Goal: Task Accomplishment & Management: Manage account settings

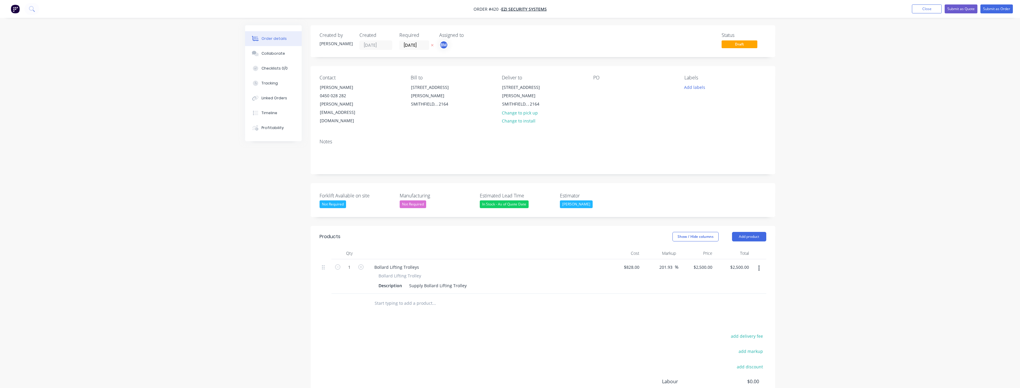
click at [169, 91] on div "Order details Collaborate Checklists 0/0 Tracking Linked Orders Timeline Profit…" at bounding box center [510, 232] width 1020 height 465
click at [249, 232] on div "Created by [PERSON_NAME] Created [DATE] Required [DATE] Assigned to BM Status D…" at bounding box center [510, 245] width 530 height 440
click at [90, 157] on div "Order details Collaborate Checklists 0/0 Tracking Linked Orders Timeline Profit…" at bounding box center [510, 232] width 1020 height 465
click at [113, 104] on div "Order details Collaborate Checklists 0/0 Tracking Linked Orders Timeline Profit…" at bounding box center [510, 232] width 1020 height 465
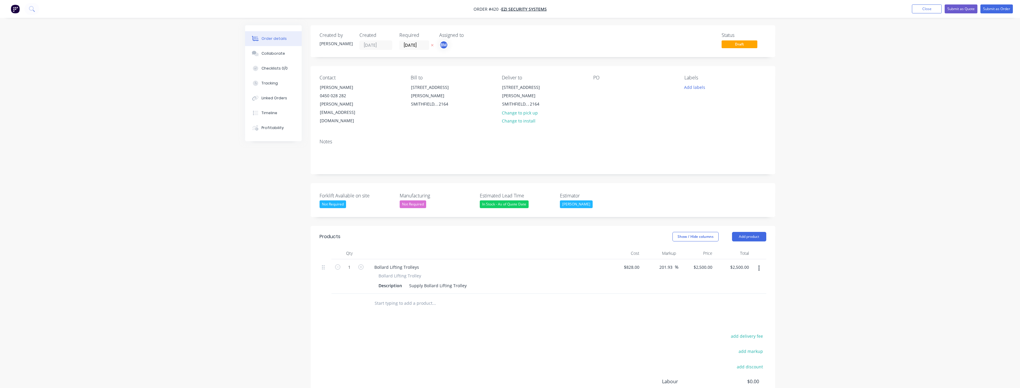
click at [194, 122] on div "Order details Collaborate Checklists 0/0 Tracking Linked Orders Timeline Profit…" at bounding box center [510, 232] width 1020 height 465
click at [15, 7] on img "button" at bounding box center [15, 8] width 9 height 9
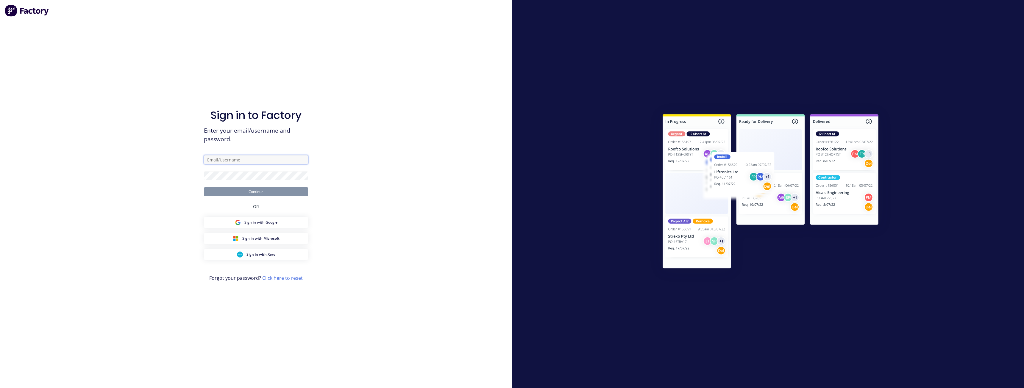
type input "[PERSON_NAME][EMAIL_ADDRESS][DOMAIN_NAME]"
click at [263, 190] on button "Continue" at bounding box center [256, 192] width 104 height 9
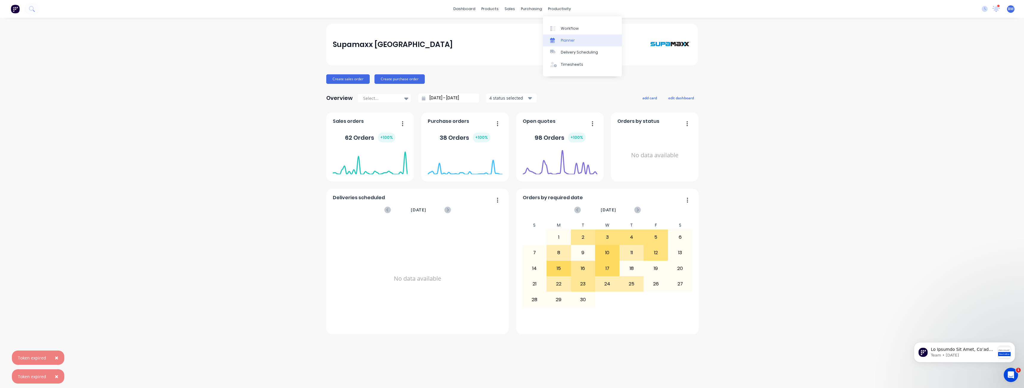
click at [565, 40] on div "Planner" at bounding box center [568, 40] width 14 height 5
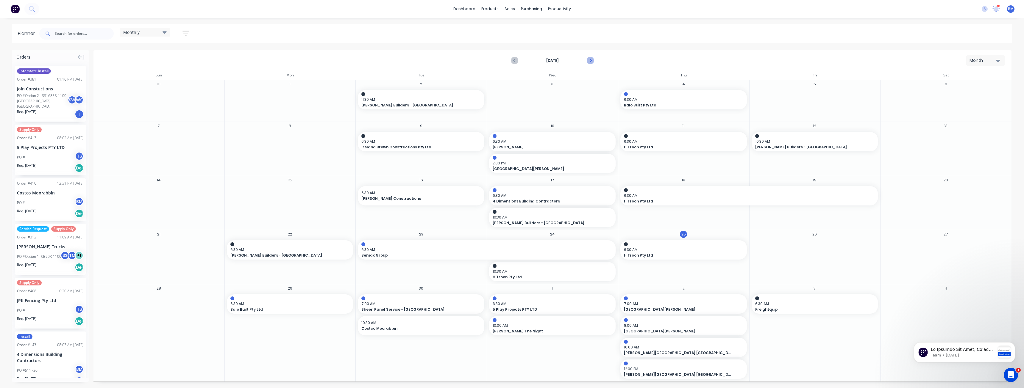
click at [591, 60] on icon "Next page" at bounding box center [589, 60] width 7 height 7
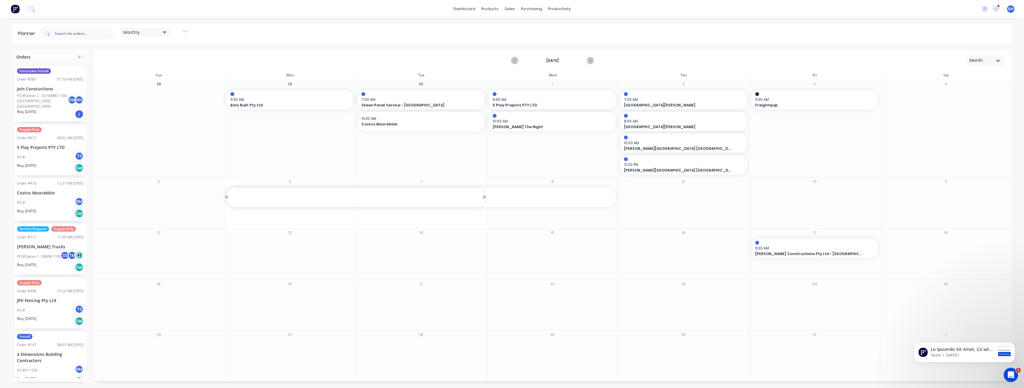
drag, startPoint x: 227, startPoint y: 198, endPoint x: 361, endPoint y: 202, distance: 134.6
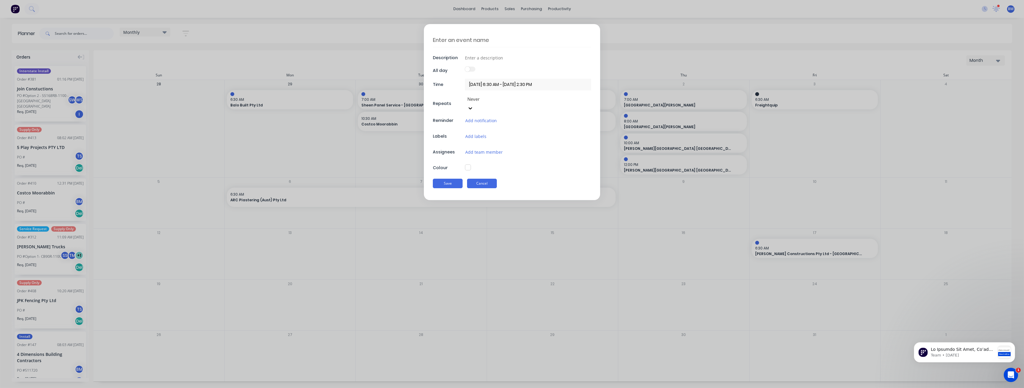
click at [472, 179] on button "Cancel" at bounding box center [482, 184] width 30 height 10
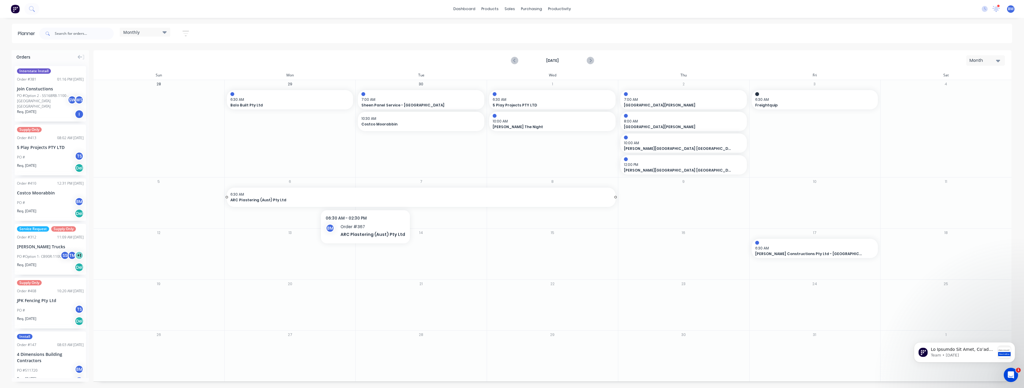
drag, startPoint x: 227, startPoint y: 197, endPoint x: 363, endPoint y: 196, distance: 136.0
drag, startPoint x: 227, startPoint y: 197, endPoint x: 361, endPoint y: 199, distance: 134.9
drag, startPoint x: 226, startPoint y: 197, endPoint x: 373, endPoint y: 194, distance: 146.5
drag, startPoint x: 615, startPoint y: 198, endPoint x: 699, endPoint y: 195, distance: 84.3
drag, startPoint x: 614, startPoint y: 197, endPoint x: 663, endPoint y: 195, distance: 48.5
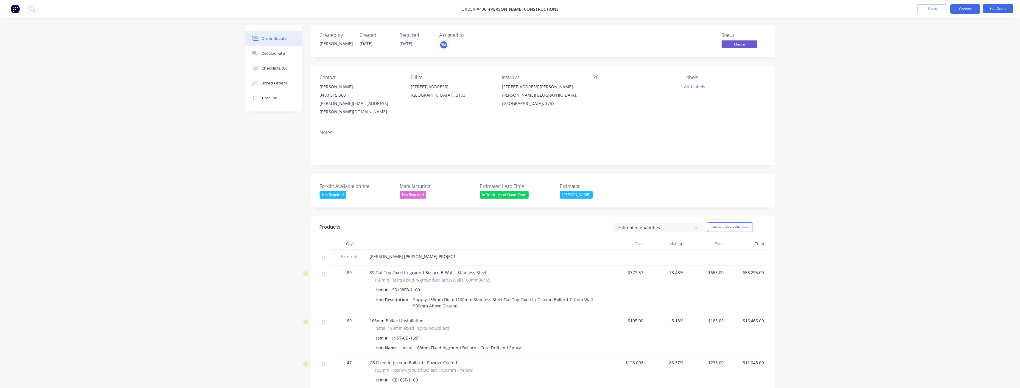
click at [13, 7] on img "button" at bounding box center [15, 8] width 9 height 9
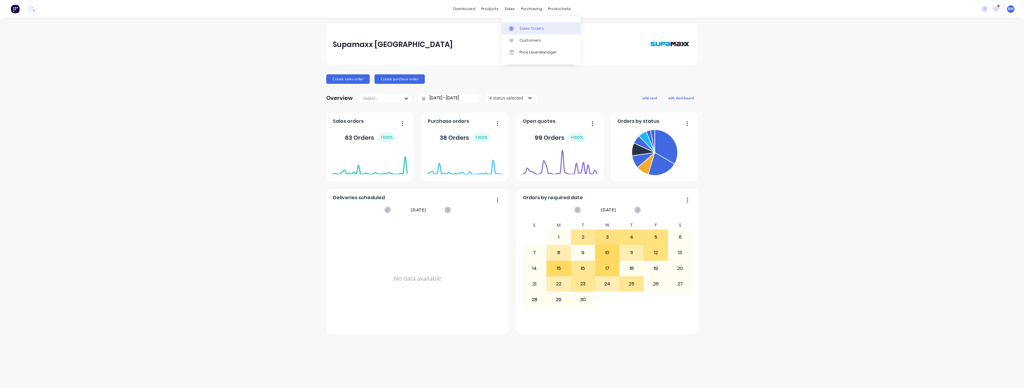
click at [528, 27] on div "Sales Orders" at bounding box center [531, 28] width 24 height 5
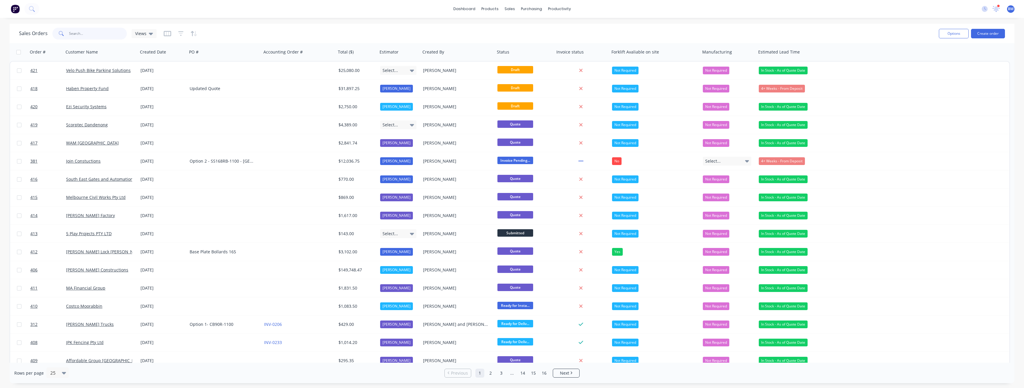
click at [96, 35] on input "text" at bounding box center [98, 34] width 58 height 12
type input "h troon"
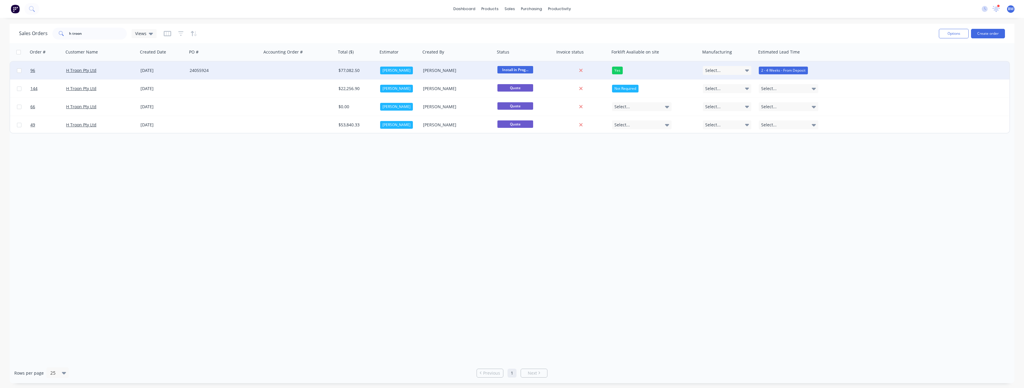
click at [244, 68] on div "24055924" at bounding box center [223, 71] width 66 height 6
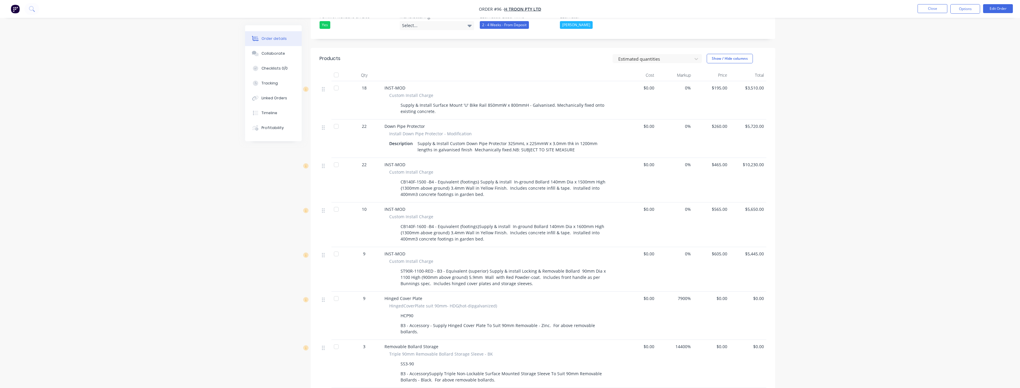
scroll to position [179, 0]
click at [227, 204] on div "Order details Collaborate Checklists 0/0 Tracking Linked Orders Timeline Profit…" at bounding box center [510, 240] width 1020 height 839
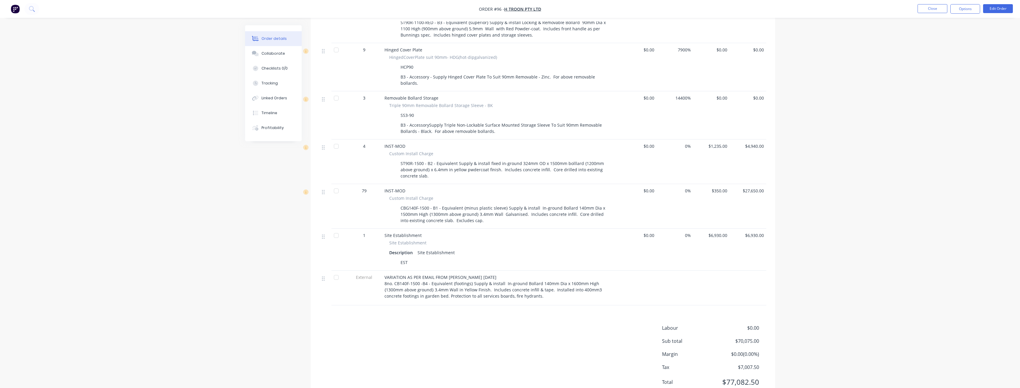
scroll to position [427, 0]
click at [254, 250] on div "Created by Tayla Created 14/07/25 Required 14/07/25 Assigned to BM TM TS Invoic…" at bounding box center [510, 5] width 530 height 814
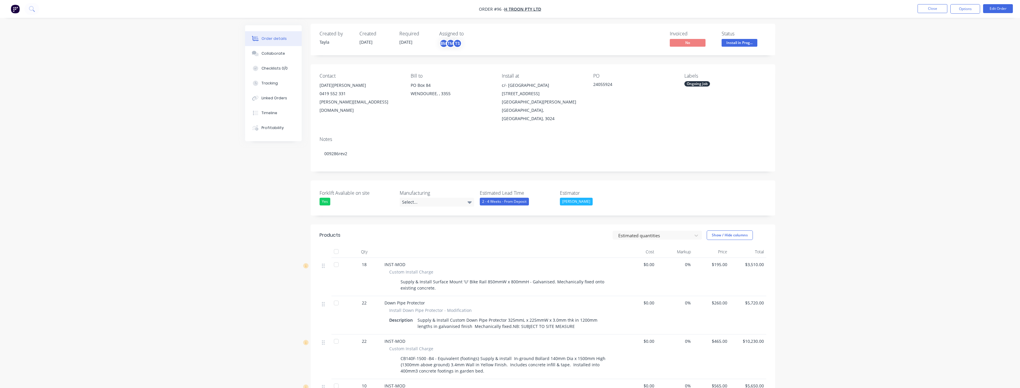
scroll to position [0, 0]
click at [962, 7] on button "Options" at bounding box center [965, 9] width 30 height 10
click at [925, 48] on div "Partial Invoice" at bounding box center [947, 48] width 55 height 9
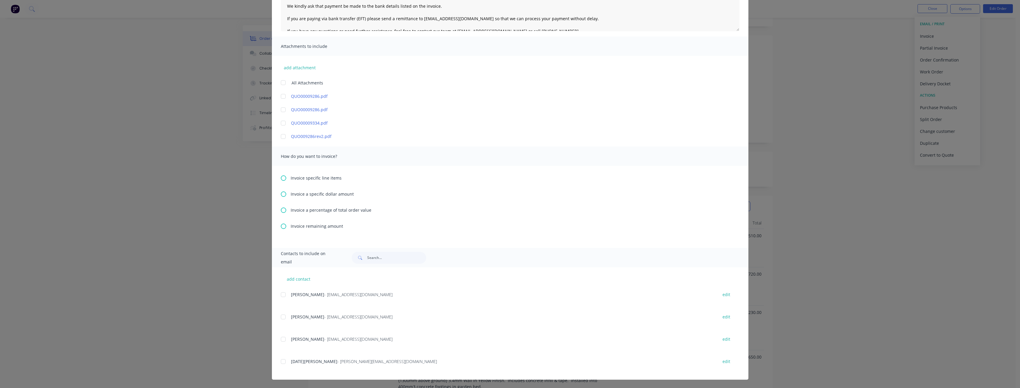
scroll to position [60, 0]
click at [281, 341] on div at bounding box center [283, 340] width 12 height 12
click at [281, 195] on icon at bounding box center [283, 194] width 5 height 5
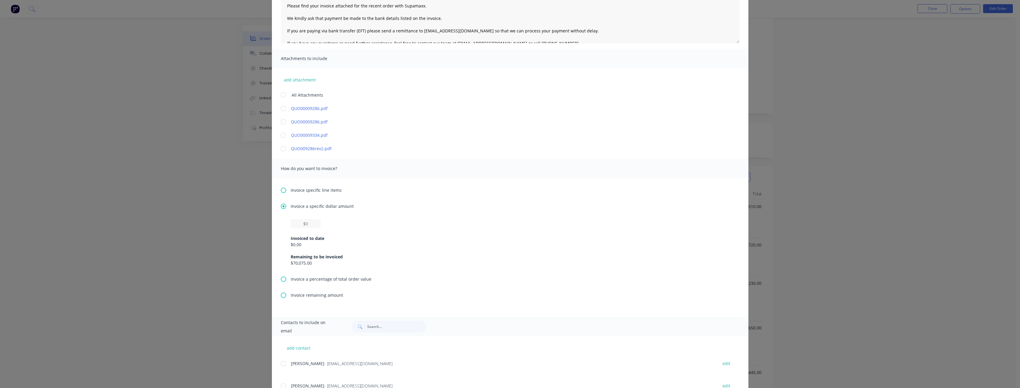
scroll to position [89, 0]
click at [304, 221] on input "text" at bounding box center [306, 218] width 30 height 9
type input "$44,473"
click at [391, 221] on div "$44,473 Invoiced to date $0.00 Remaining to be invoiced $70,075.00" at bounding box center [510, 237] width 439 height 47
click at [304, 342] on button "add contact" at bounding box center [299, 342] width 36 height 9
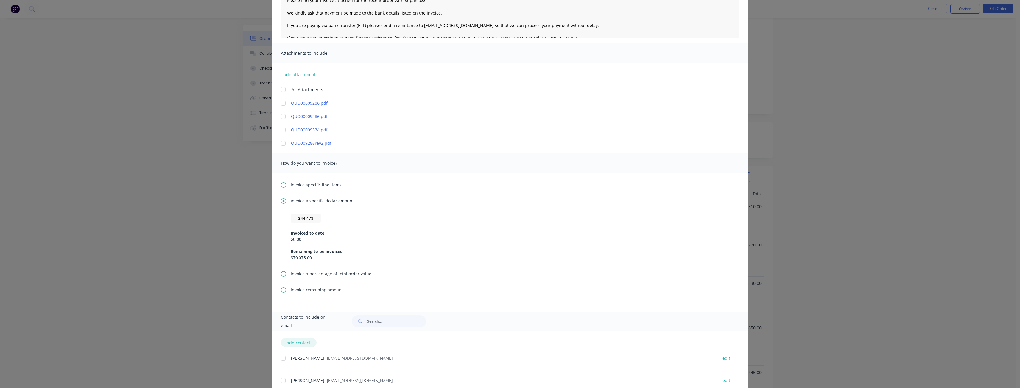
select select "AU"
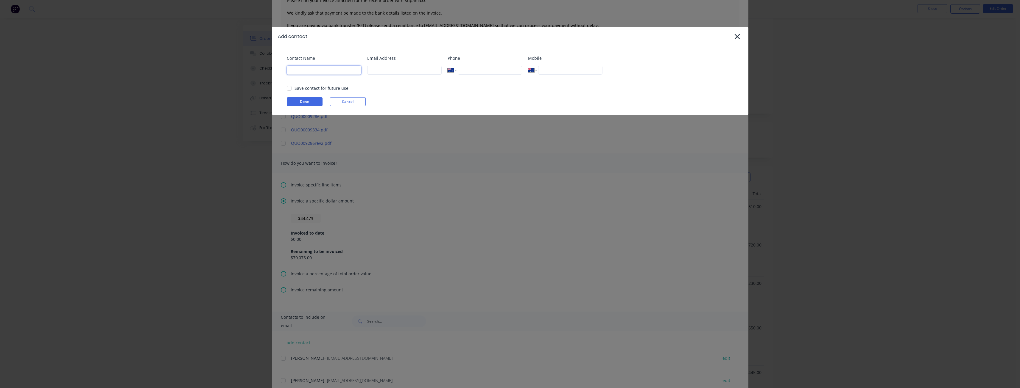
click at [321, 72] on input at bounding box center [324, 70] width 74 height 9
type input "[PERSON_NAME]"
click at [382, 71] on input at bounding box center [404, 70] width 74 height 9
type input "[PERSON_NAME][EMAIL_ADDRESS][DOMAIN_NAME]"
type input "0474 196 301"
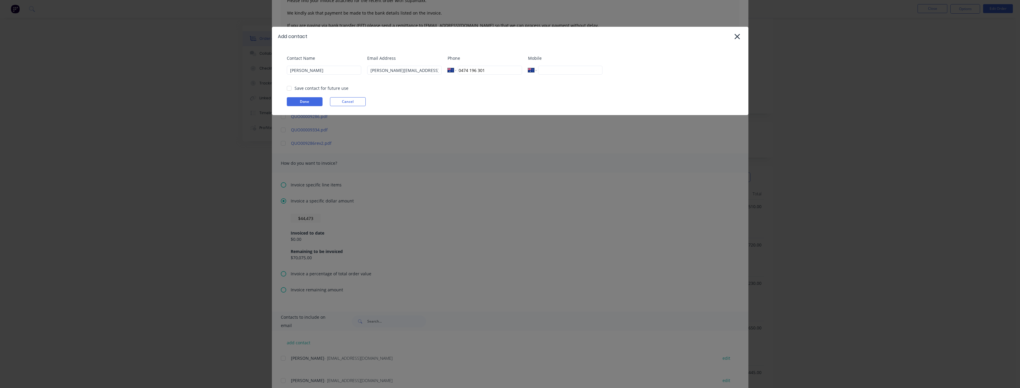
drag, startPoint x: 499, startPoint y: 68, endPoint x: 373, endPoint y: 75, distance: 125.8
click at [373, 75] on div "Contact Name Budd Martin Email Address budd@supamaxx.com.au Phone International…" at bounding box center [513, 67] width 452 height 24
click at [312, 101] on button "Done" at bounding box center [305, 101] width 36 height 9
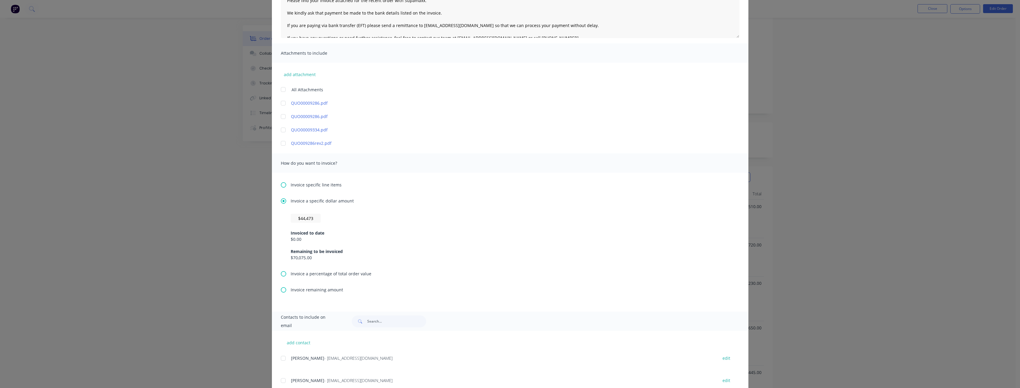
click at [387, 243] on div "Invoiced to date $0.00 Remaining to be invoiced $70,075.00" at bounding box center [510, 242] width 439 height 38
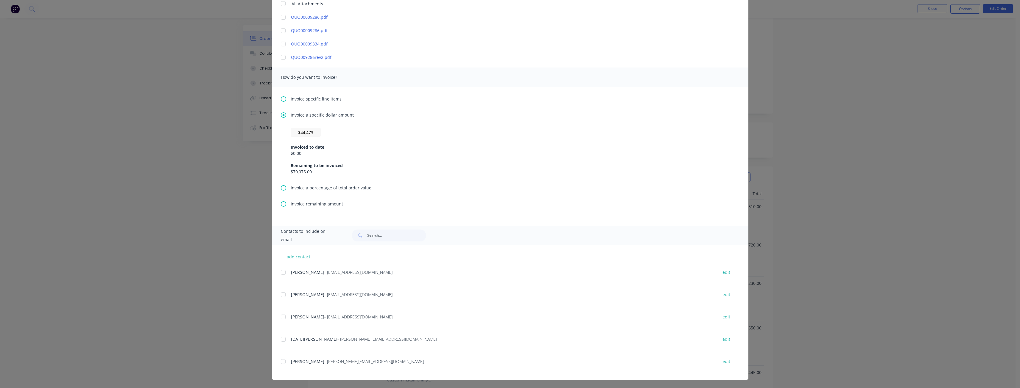
click at [279, 362] on div at bounding box center [283, 362] width 12 height 12
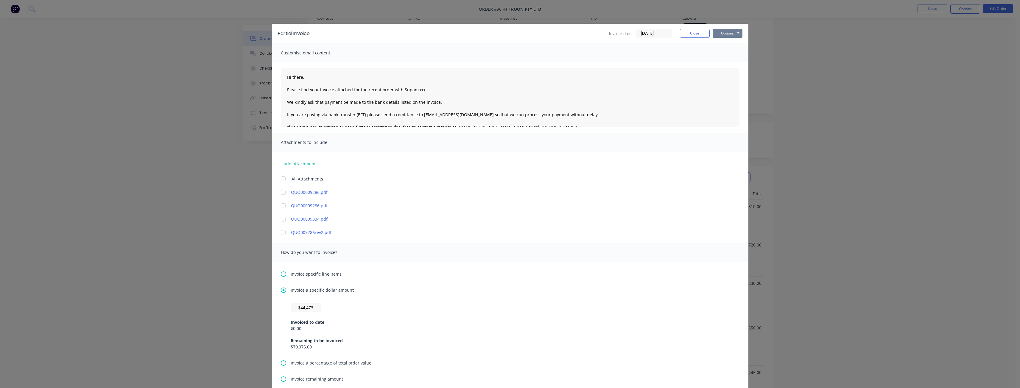
click at [720, 32] on button "Options" at bounding box center [727, 33] width 30 height 9
click at [724, 63] on button "Email" at bounding box center [731, 64] width 38 height 10
click at [693, 34] on button "Close" at bounding box center [695, 33] width 30 height 9
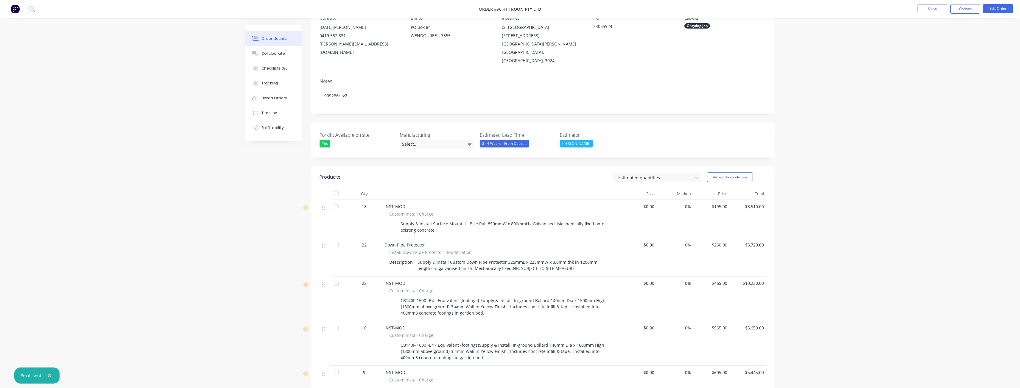
click at [188, 157] on div "Order details Collaborate Checklists 0/0 Tracking Linked Orders Timeline Profit…" at bounding box center [510, 359] width 1020 height 839
click at [49, 373] on button "button" at bounding box center [49, 375] width 7 height 7
click at [135, 341] on div "Order details Collaborate Checklists 0/0 Tracking Linked Orders Timeline Profit…" at bounding box center [510, 359] width 1020 height 839
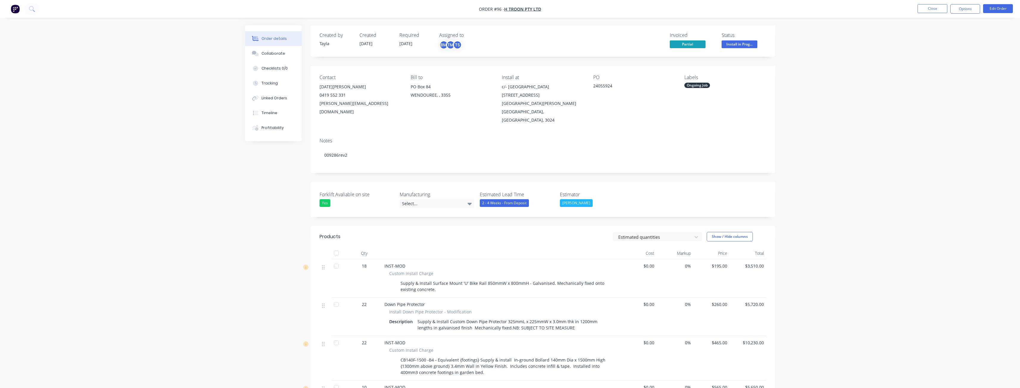
click at [465, 40] on div "Assigned to BM TM TS" at bounding box center [469, 40] width 60 height 17
click at [460, 41] on div "TS" at bounding box center [457, 44] width 9 height 9
click at [447, 126] on div at bounding box center [449, 125] width 12 height 12
click at [400, 138] on div "Notes" at bounding box center [542, 141] width 447 height 6
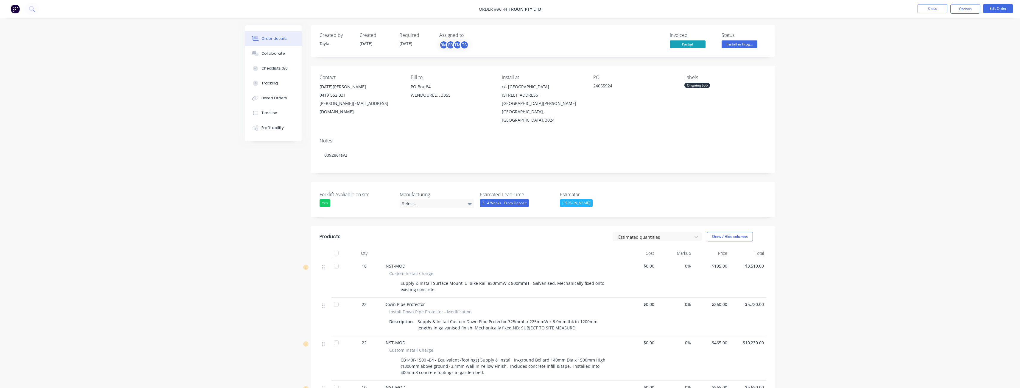
click at [926, 8] on button "Close" at bounding box center [932, 8] width 30 height 9
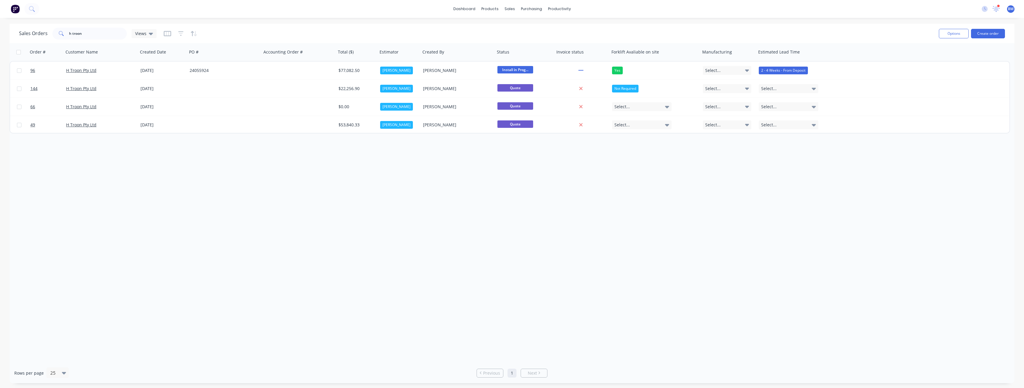
click at [188, 170] on div "Order # Customer Name Created Date PO # Accounting Order # Total ($) Estimator …" at bounding box center [512, 203] width 1005 height 320
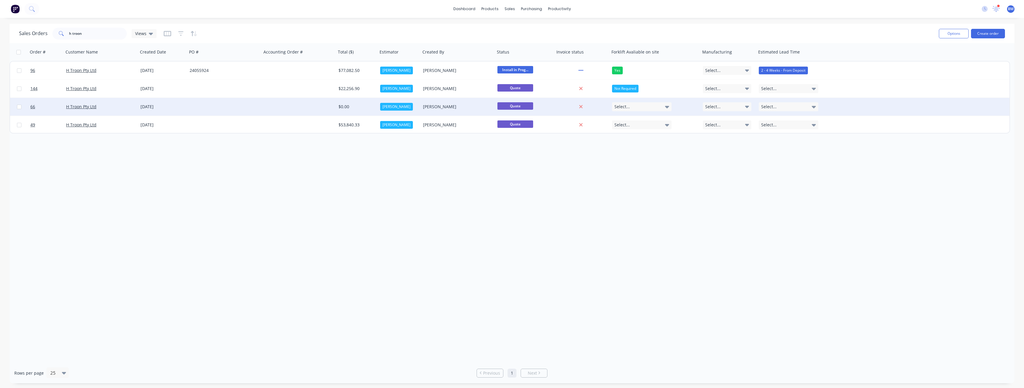
click at [17, 106] on input "checkbox" at bounding box center [19, 107] width 4 height 4
checkbox input "true"
click at [19, 51] on input "checkbox" at bounding box center [18, 52] width 4 height 4
checkbox input "true"
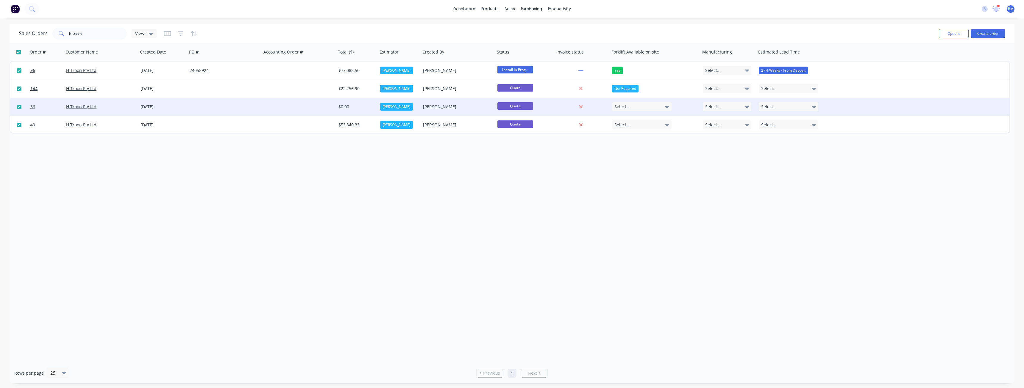
checkbox input "true"
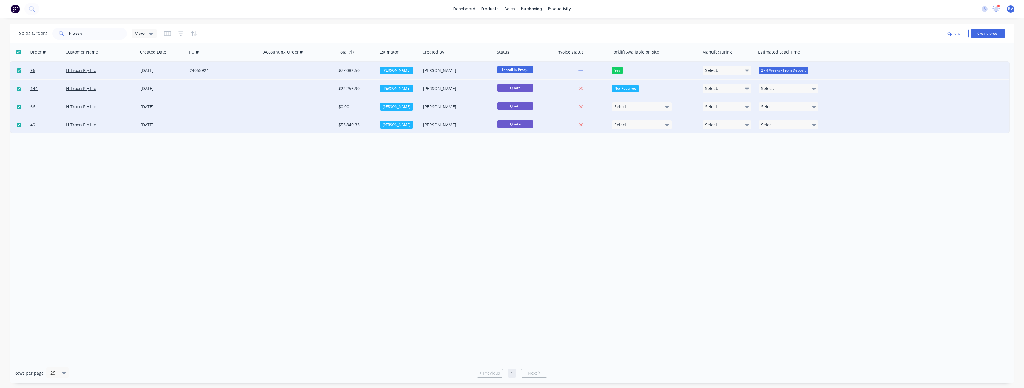
click at [19, 51] on input "checkbox" at bounding box center [18, 52] width 4 height 4
checkbox input "false"
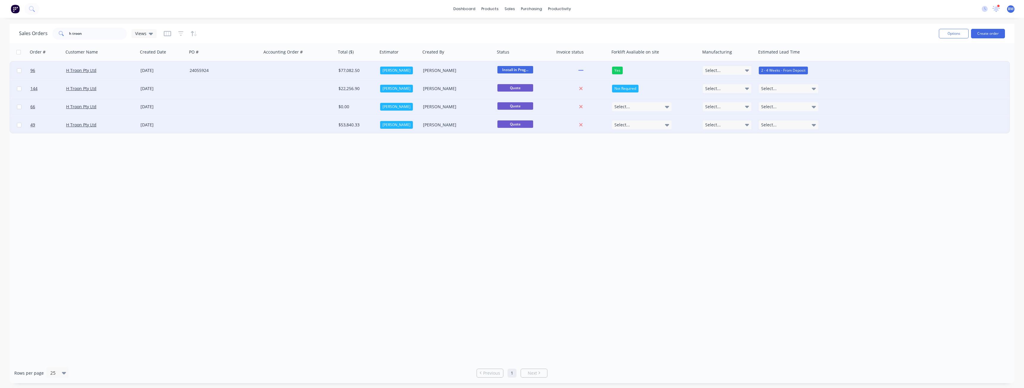
checkbox input "false"
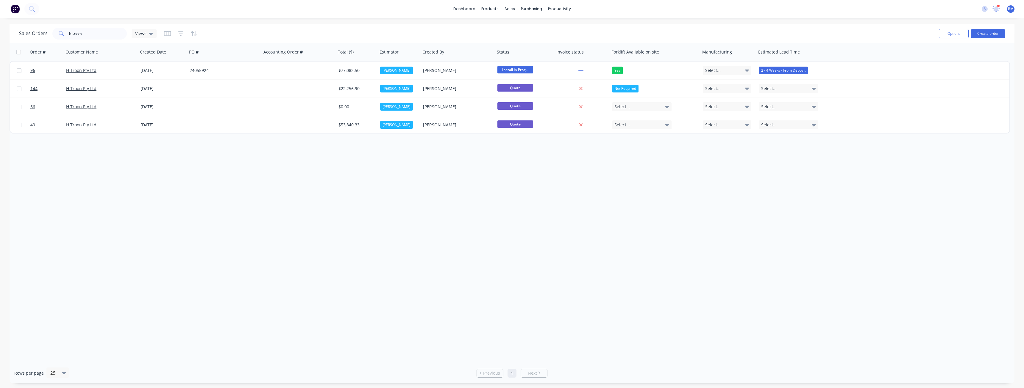
click at [78, 160] on div "Order # Customer Name Created Date PO # Accounting Order # Total ($) Estimator …" at bounding box center [512, 203] width 1005 height 320
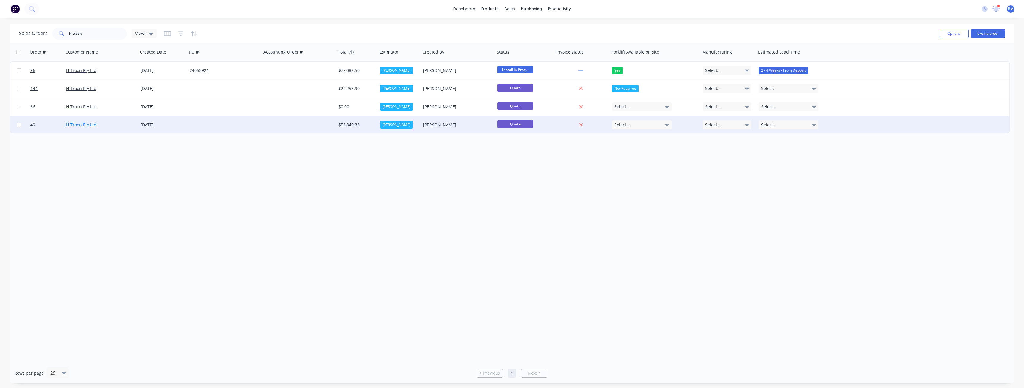
click at [82, 122] on link "H Troon Pty Ltd" at bounding box center [81, 125] width 30 height 6
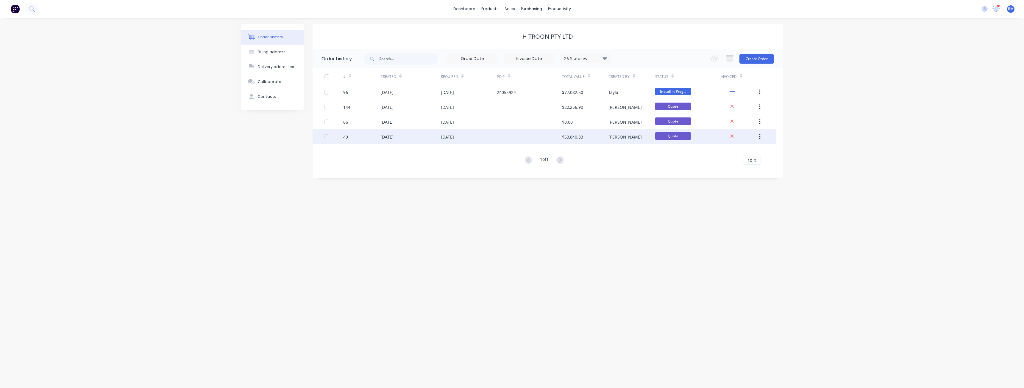
click at [449, 137] on div "04 Jul 2025" at bounding box center [447, 137] width 13 height 6
click at [268, 148] on div "Order history Billing address Delivery addresses Collaborate Contacts" at bounding box center [272, 101] width 63 height 154
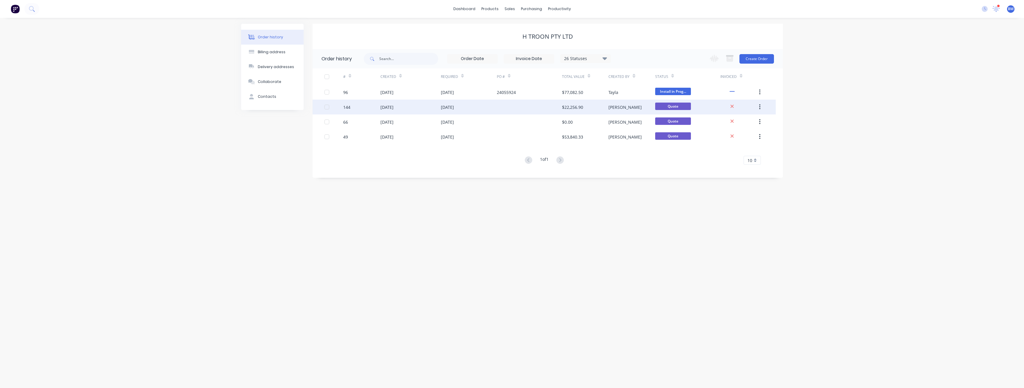
click at [477, 107] on div "23 Jul 2025" at bounding box center [469, 107] width 56 height 15
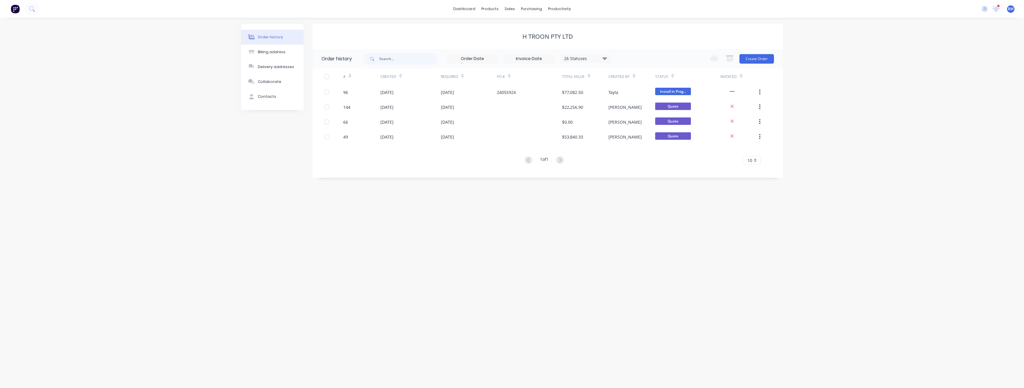
click at [15, 7] on img at bounding box center [15, 8] width 9 height 9
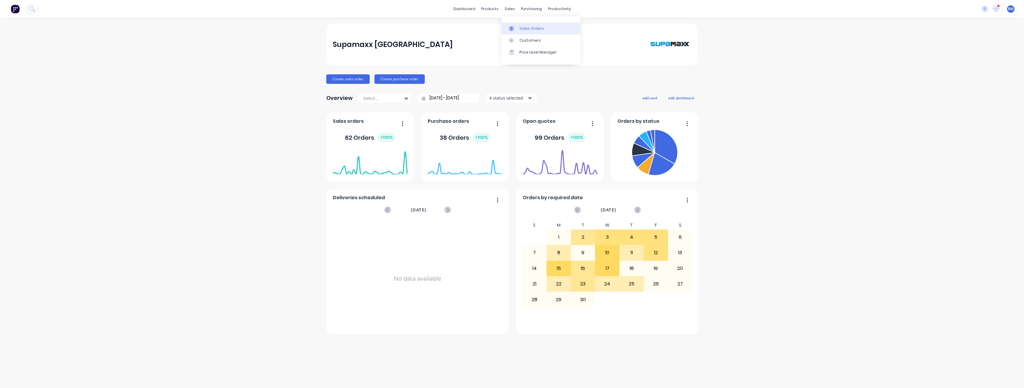
click at [518, 27] on link "Sales Orders" at bounding box center [541, 28] width 79 height 12
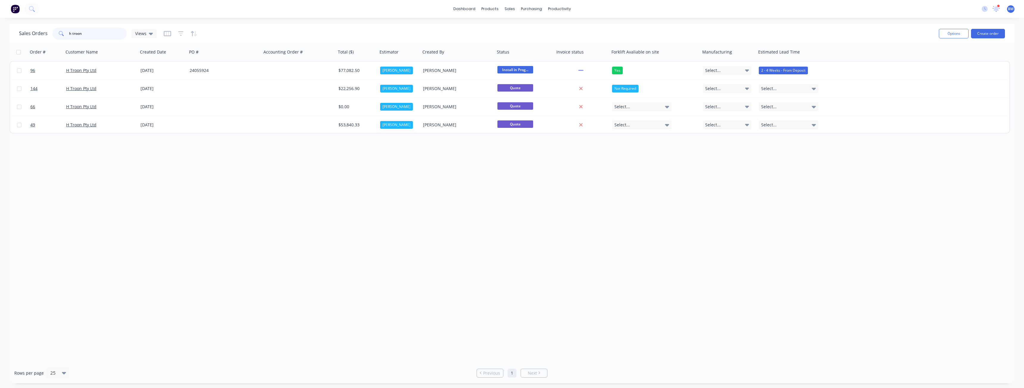
drag, startPoint x: 95, startPoint y: 32, endPoint x: 37, endPoint y: 32, distance: 58.0
click at [37, 32] on div "Sales Orders h troon Views" at bounding box center [88, 34] width 138 height 12
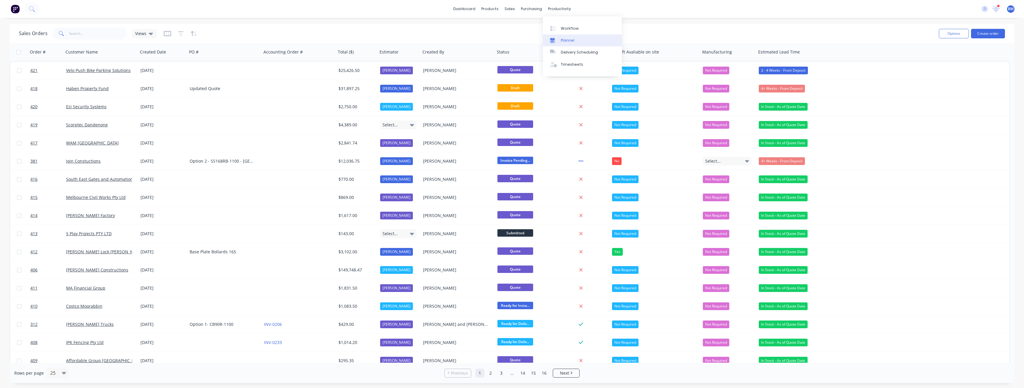
click at [566, 39] on div "Planner" at bounding box center [568, 40] width 14 height 5
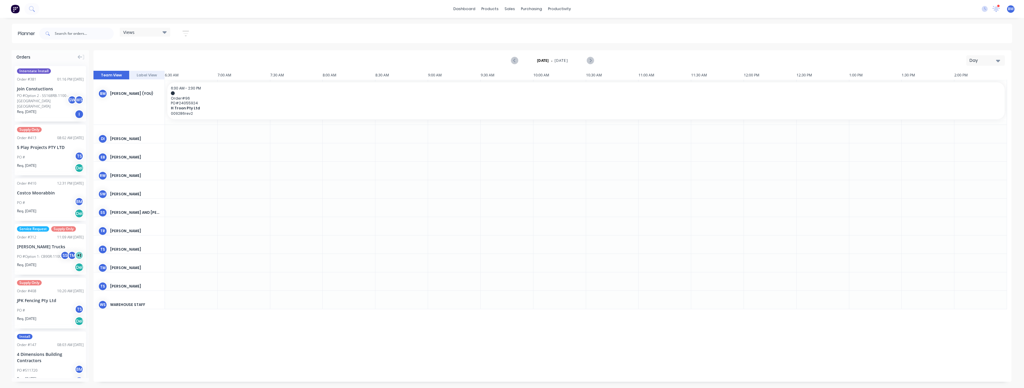
click at [167, 32] on icon at bounding box center [165, 32] width 4 height 2
click at [139, 89] on button "Monthly" at bounding box center [155, 88] width 63 height 7
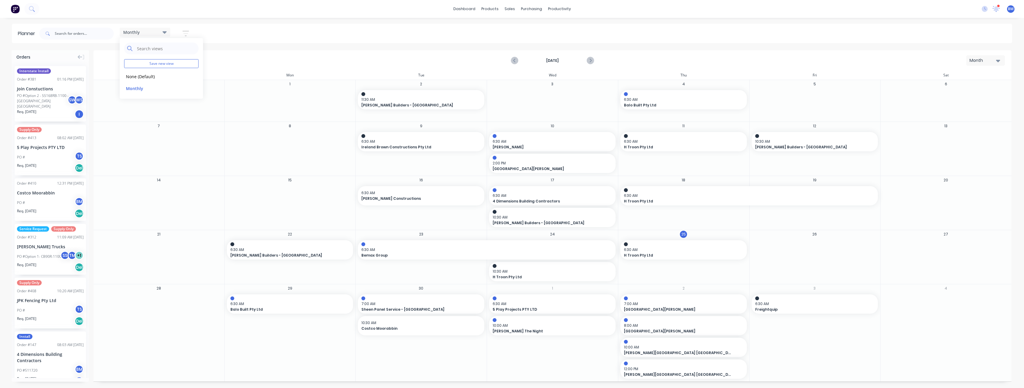
click at [252, 23] on div "dashboard products sales purchasing productivity dashboard products Product Cat…" at bounding box center [512, 194] width 1024 height 388
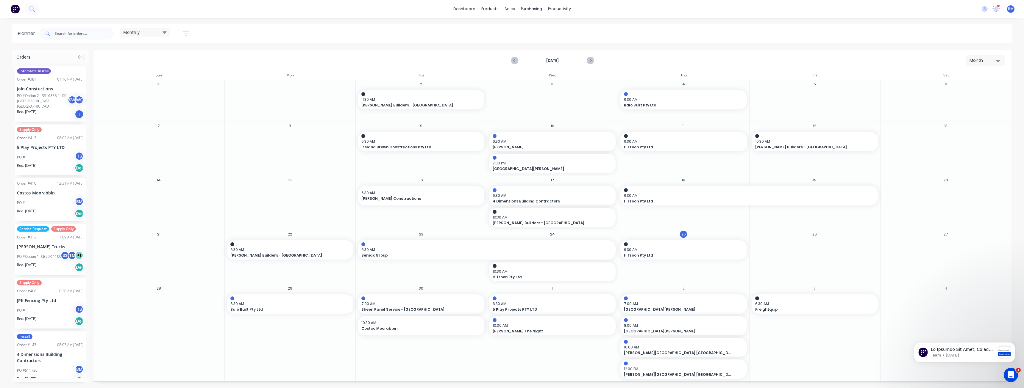
click at [239, 30] on div "Monthly Save new view None edit Monthly (Default) edit Show/Hide users Show/Hid…" at bounding box center [525, 34] width 974 height 18
click at [246, 32] on div "Monthly Save new view None edit Monthly (Default) edit Show/Hide users Show/Hid…" at bounding box center [525, 34] width 974 height 18
click at [277, 32] on div "Monthly Save new view None edit Monthly (Default) edit Show/Hide users Show/Hid…" at bounding box center [525, 34] width 974 height 18
click at [377, 34] on div "Monthly Save new view None edit Monthly (Default) edit Show/Hide users Show/Hid…" at bounding box center [525, 34] width 974 height 18
click at [590, 61] on icon "Next page" at bounding box center [590, 60] width 3 height 5
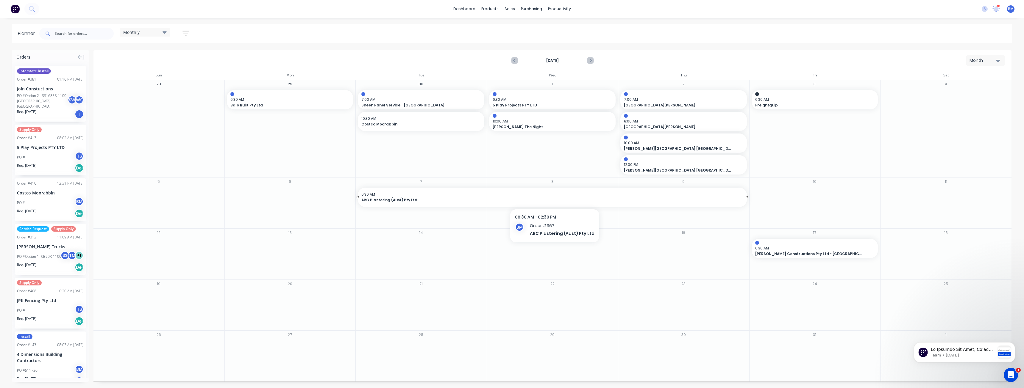
click at [402, 198] on span "ARC Plastering (Aust) Pty Ltd" at bounding box center [533, 200] width 344 height 5
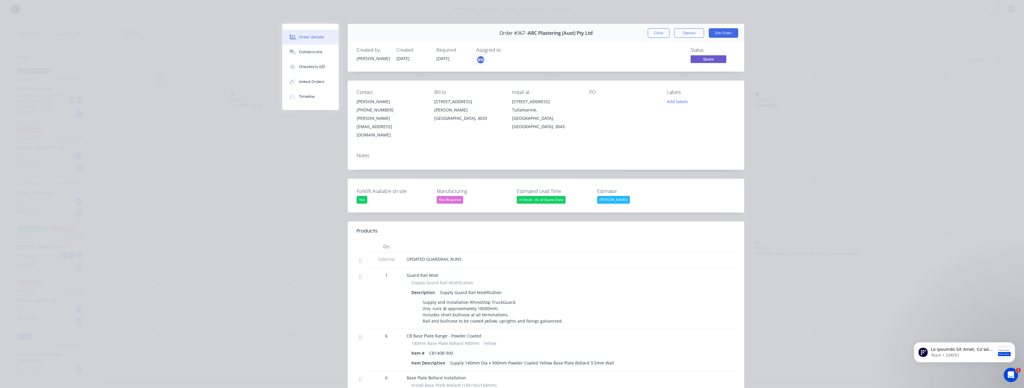
click at [644, 128] on div "Contact John Zhao (03) 9325 0200 john@arcp.com.au Bill to 30 Webber Parade Keil…" at bounding box center [546, 115] width 397 height 68
click at [624, 114] on div "PO" at bounding box center [623, 115] width 68 height 50
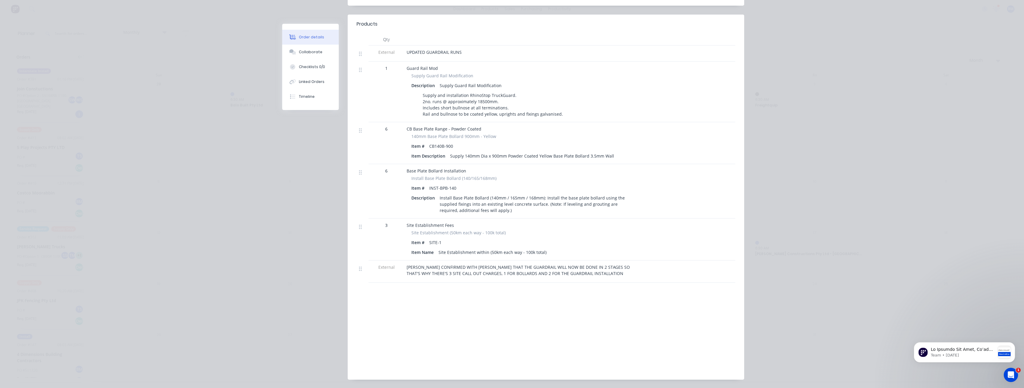
scroll to position [210, 0]
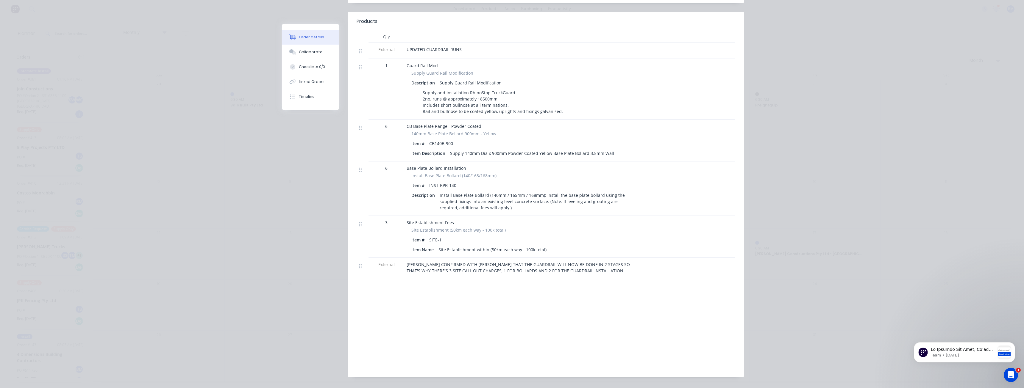
click at [355, 266] on div "Products Qty External UPDATED GUARDRAIL RUNS 1 Guard Rail Mod Supply Guard Rail…" at bounding box center [546, 195] width 397 height 366
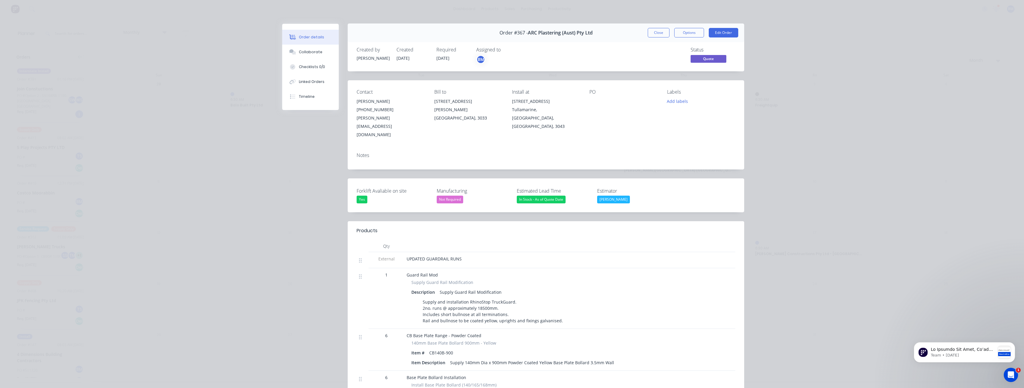
scroll to position [0, 0]
click at [296, 141] on div "Order #367 - ARC Plastering (Aust) Pty Ltd Close Options Edit Order Created by …" at bounding box center [513, 310] width 462 height 572
click at [247, 145] on div "Order details Collaborate Checklists 0/0 Linked Orders Timeline Order details C…" at bounding box center [512, 194] width 1024 height 388
click at [220, 107] on div "Order details Collaborate Checklists 0/0 Linked Orders Timeline Order details C…" at bounding box center [512, 194] width 1024 height 388
click at [215, 86] on div "Order details Collaborate Checklists 0/0 Linked Orders Timeline Order details C…" at bounding box center [512, 194] width 1024 height 388
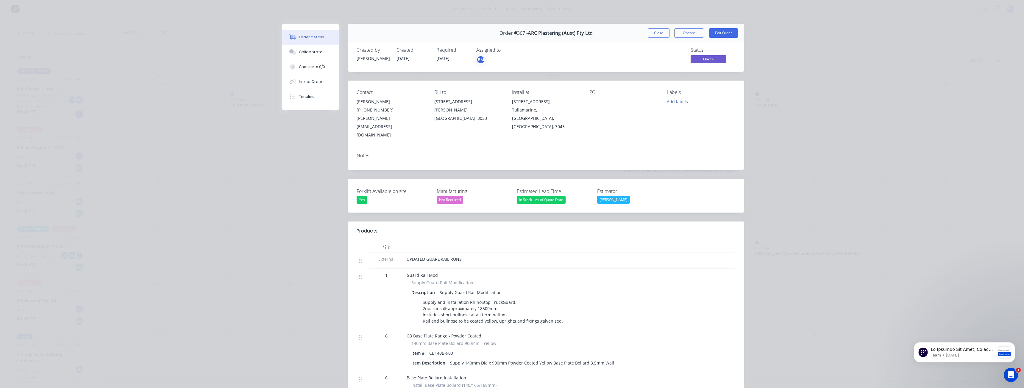
click at [164, 89] on div "Order details Collaborate Checklists 0/0 Linked Orders Timeline Order details C…" at bounding box center [512, 194] width 1024 height 388
click at [175, 84] on div "Order details Collaborate Checklists 0/0 Linked Orders Timeline Order details C…" at bounding box center [512, 194] width 1024 height 388
click at [177, 82] on div "Order details Collaborate Checklists 0/0 Linked Orders Timeline Order details C…" at bounding box center [512, 194] width 1024 height 388
click at [118, 77] on div "Order details Collaborate Checklists 0/0 Linked Orders Timeline Order details C…" at bounding box center [512, 194] width 1024 height 388
click at [156, 28] on div "Order details Collaborate Checklists 0/0 Linked Orders Timeline Order details C…" at bounding box center [512, 194] width 1024 height 388
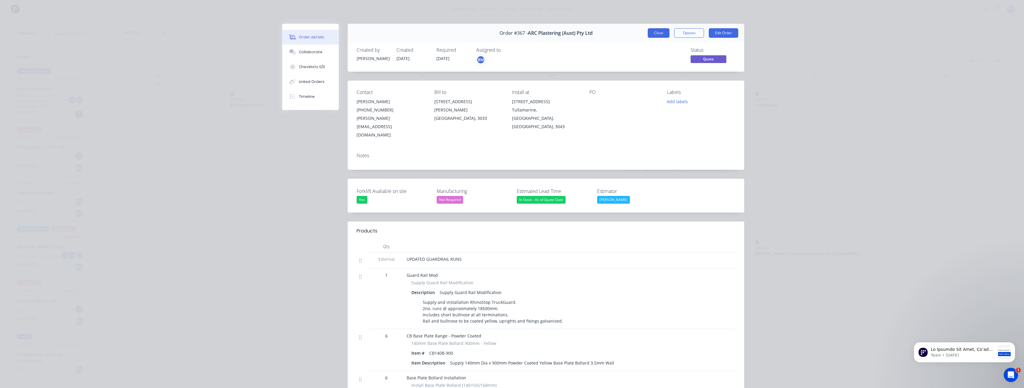
click at [656, 31] on button "Close" at bounding box center [659, 33] width 22 height 10
